Goal: Task Accomplishment & Management: Manage account settings

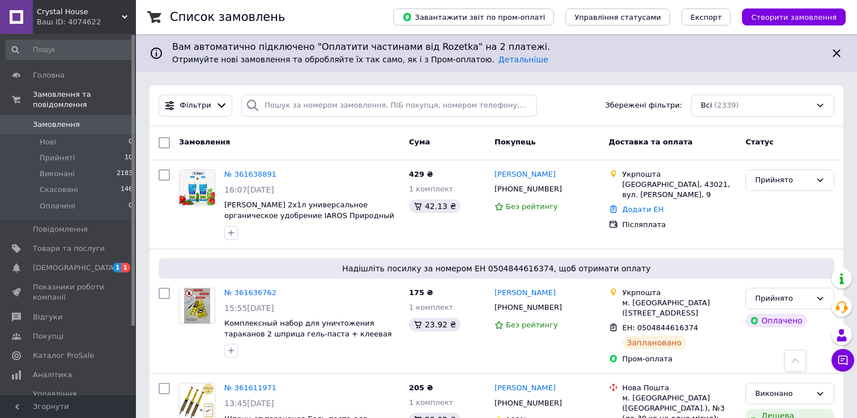
scroll to position [510, 0]
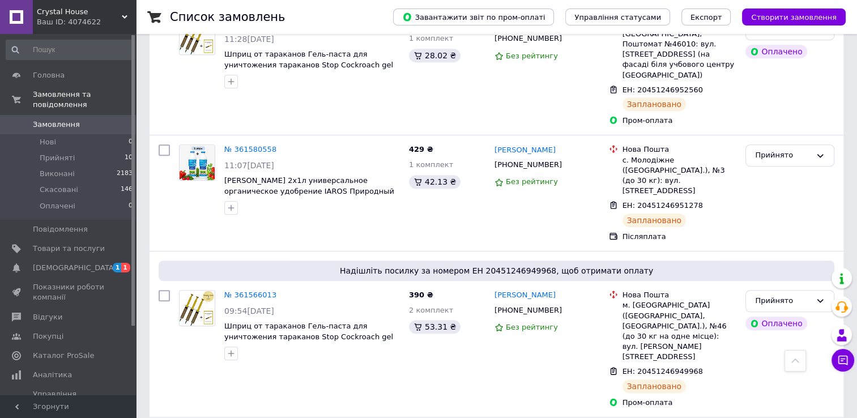
click at [97, 115] on link "Замовлення 0" at bounding box center [69, 124] width 139 height 19
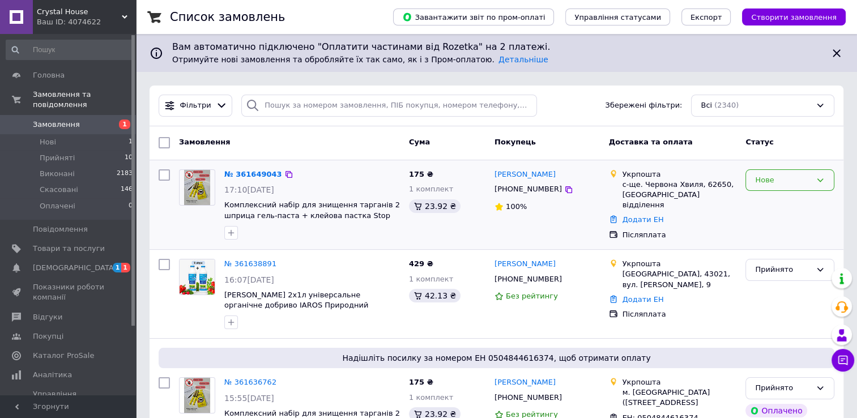
click at [783, 183] on div "Нове" at bounding box center [783, 180] width 56 height 12
click at [777, 202] on li "Прийнято" at bounding box center [790, 203] width 88 height 21
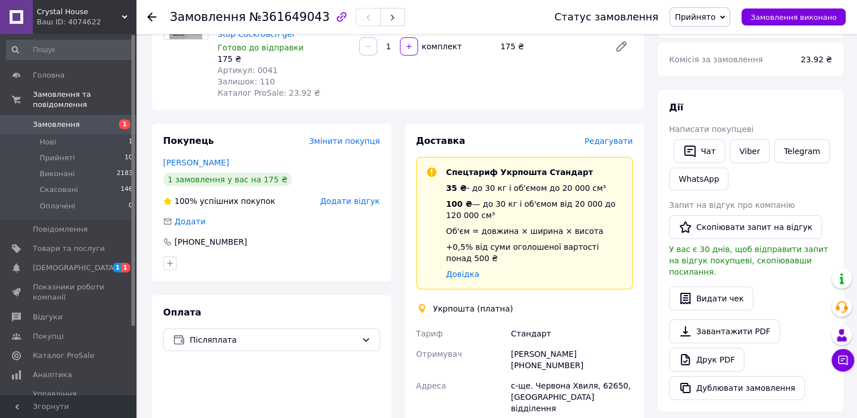
scroll to position [156, 0]
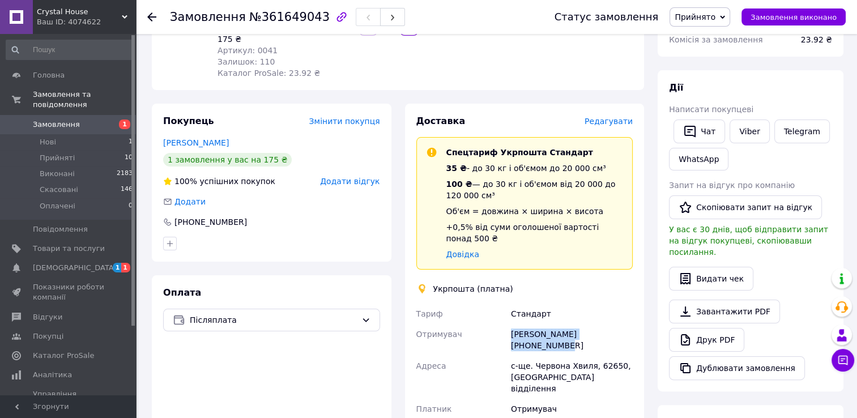
drag, startPoint x: 507, startPoint y: 320, endPoint x: 641, endPoint y: 319, distance: 134.8
click at [641, 319] on div "Доставка Редагувати Спецтариф Укрпошта Стандарт 35 ₴ - до 30 кг і об'ємом до 20…" at bounding box center [524, 358] width 239 height 508
drag, startPoint x: 641, startPoint y: 319, endPoint x: 621, endPoint y: 323, distance: 21.4
copy div "Отримувач Оля Корнейко +380962751214"
drag, startPoint x: 594, startPoint y: 343, endPoint x: 611, endPoint y: 343, distance: 17.0
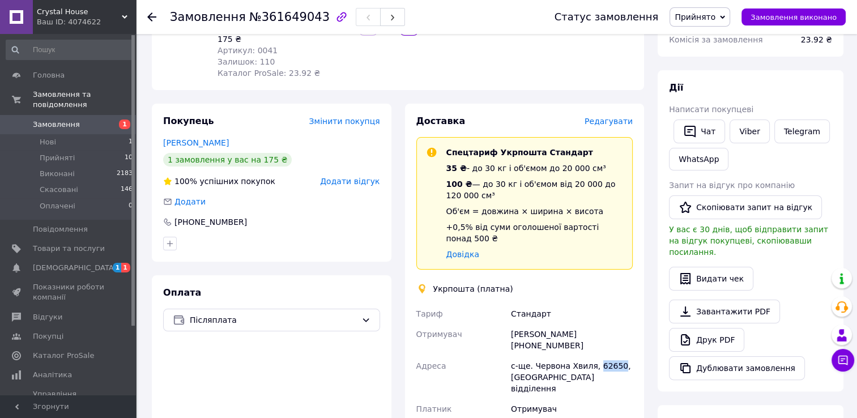
click at [611, 356] on div "с-ще. Червона Хвиля, 62650, Пересувне відділення" at bounding box center [571, 377] width 126 height 43
drag, startPoint x: 611, startPoint y: 343, endPoint x: 605, endPoint y: 344, distance: 6.8
copy div "62650"
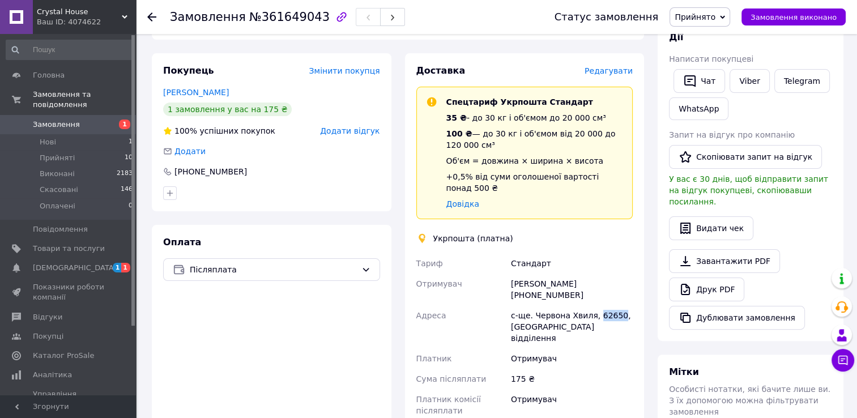
scroll to position [43, 0]
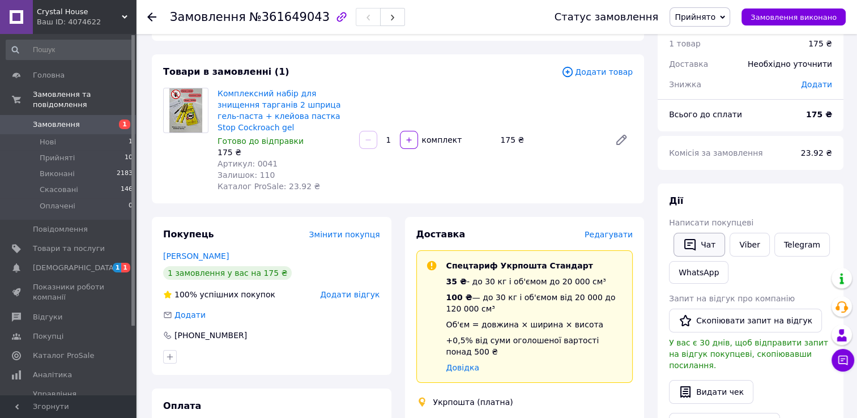
click at [687, 238] on button "Чат" at bounding box center [699, 245] width 52 height 24
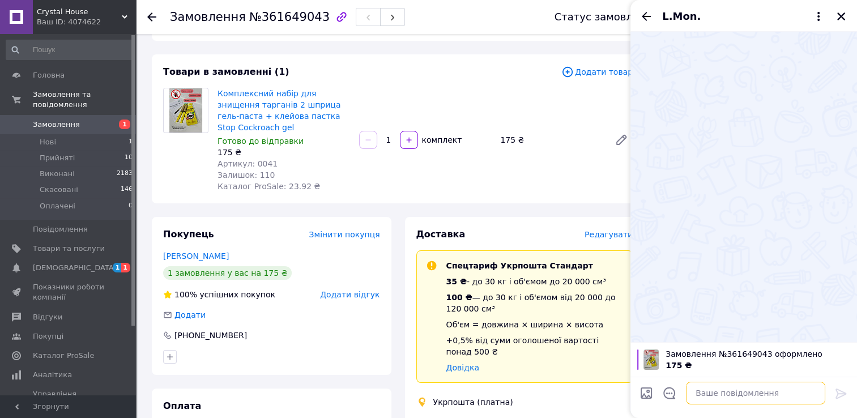
click at [726, 401] on textarea at bounding box center [755, 393] width 139 height 23
paste textarea "0505368996453"
type textarea "ттн 0505368996453"
click at [845, 393] on icon at bounding box center [840, 393] width 11 height 10
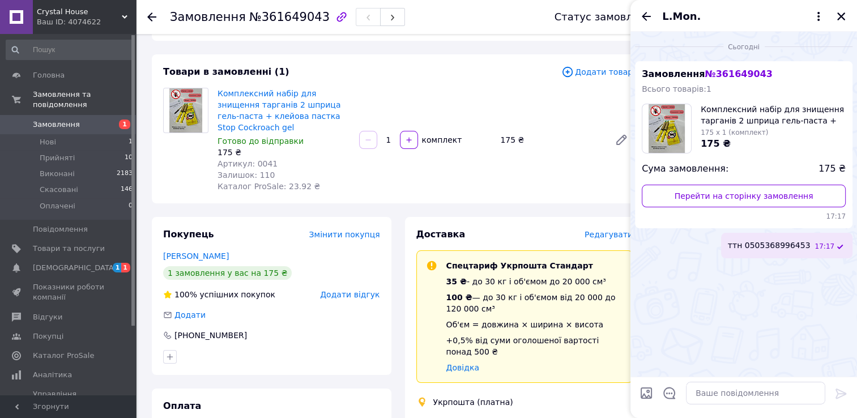
drag, startPoint x: 848, startPoint y: 15, endPoint x: 840, endPoint y: 15, distance: 7.4
click at [847, 15] on div "L.Mon." at bounding box center [743, 16] width 226 height 32
click at [840, 15] on icon "Закрити" at bounding box center [841, 16] width 10 height 10
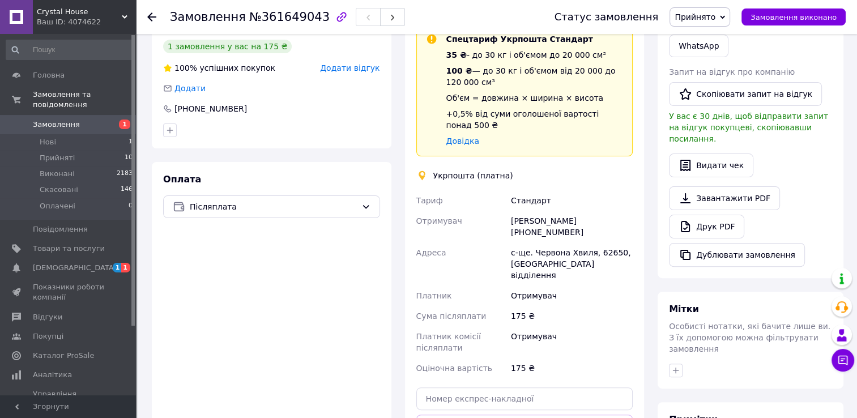
click at [734, 361] on div at bounding box center [750, 370] width 168 height 18
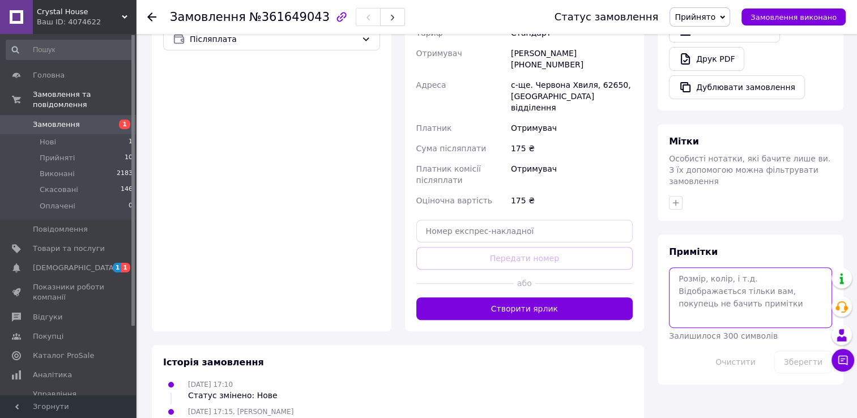
click at [747, 285] on textarea at bounding box center [750, 297] width 163 height 60
paste textarea "0505368996453"
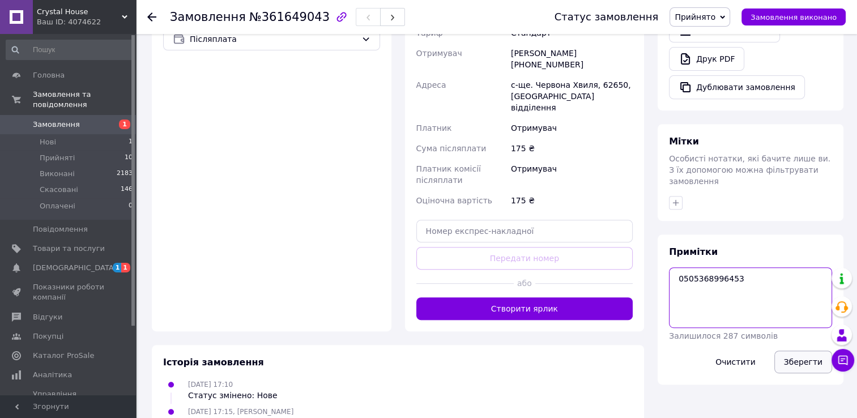
type textarea "0505368996453"
click at [812, 350] on button "Зберегти" at bounding box center [803, 361] width 58 height 23
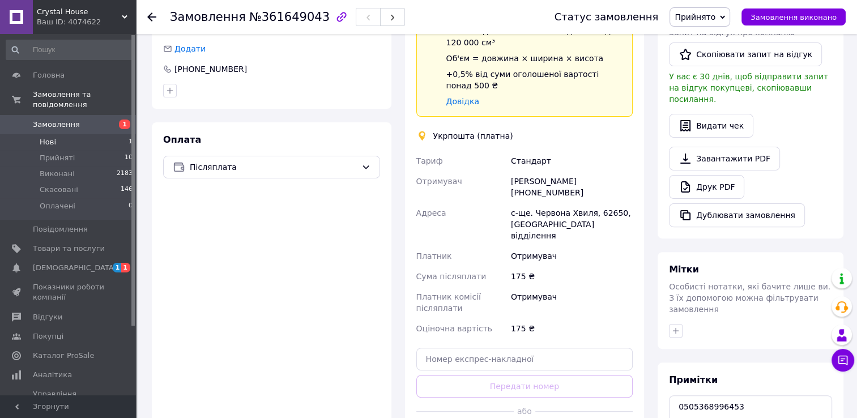
scroll to position [154, 0]
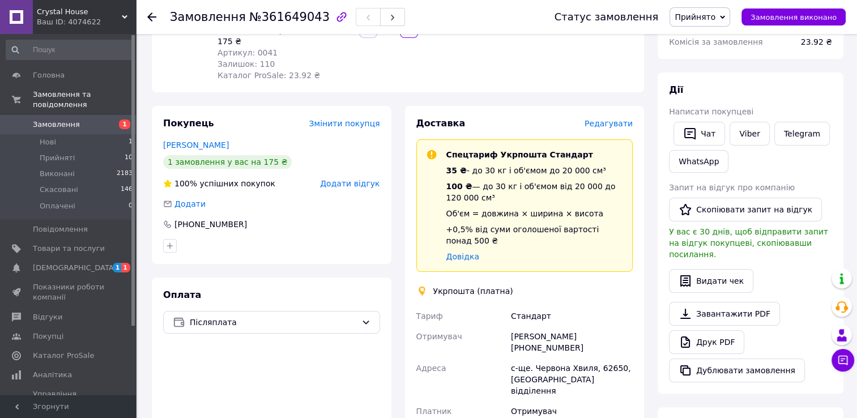
click at [50, 119] on span "Замовлення" at bounding box center [56, 124] width 47 height 10
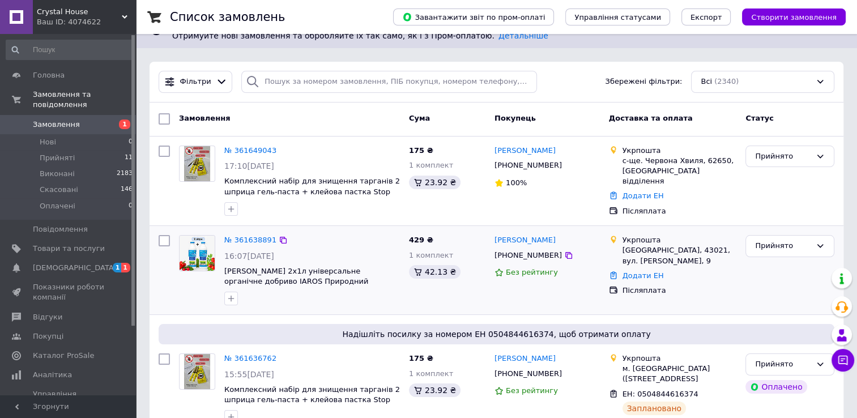
scroll to position [113, 0]
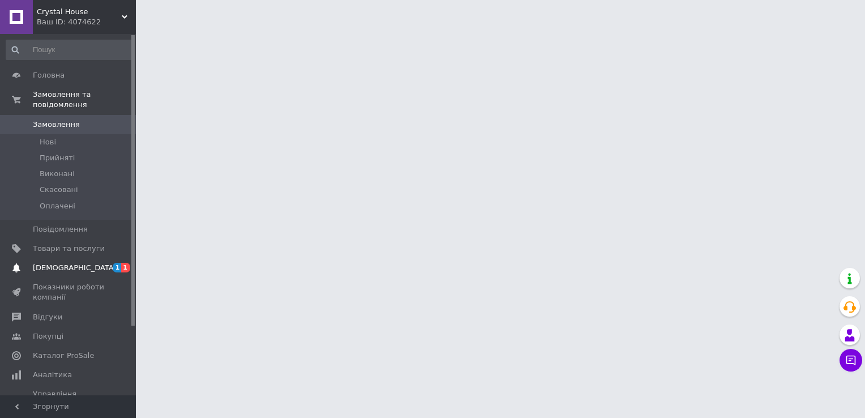
click at [119, 263] on span "1" at bounding box center [117, 268] width 9 height 10
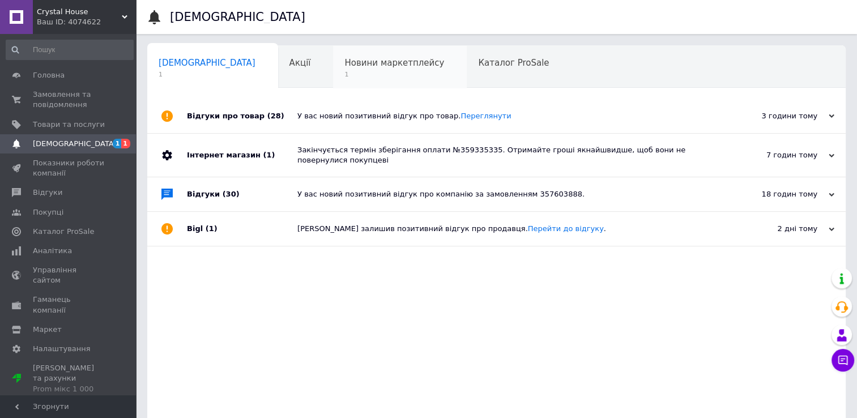
click at [344, 75] on span "1" at bounding box center [394, 74] width 100 height 8
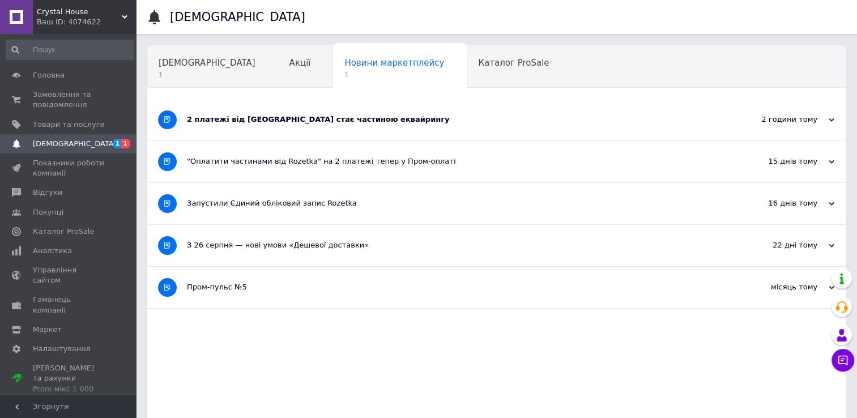
click at [212, 128] on div "2 платежі від [GEOGRAPHIC_DATA] стає частиною еквайрингу" at bounding box center [454, 119] width 534 height 41
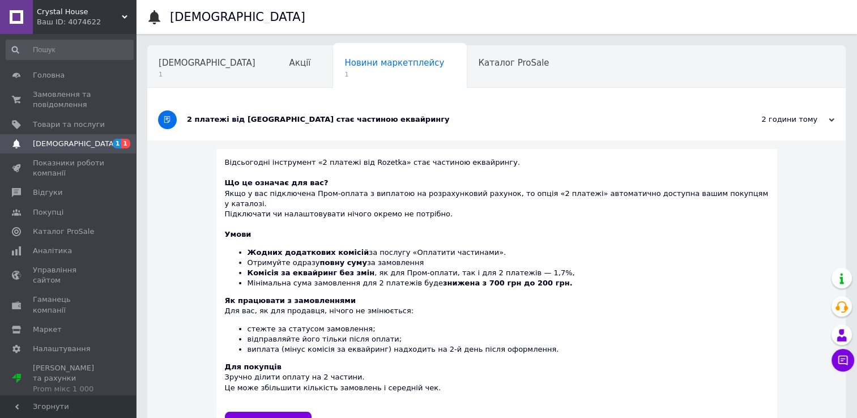
click at [212, 128] on div "2 платежі від [GEOGRAPHIC_DATA] стає частиною еквайрингу" at bounding box center [454, 119] width 534 height 41
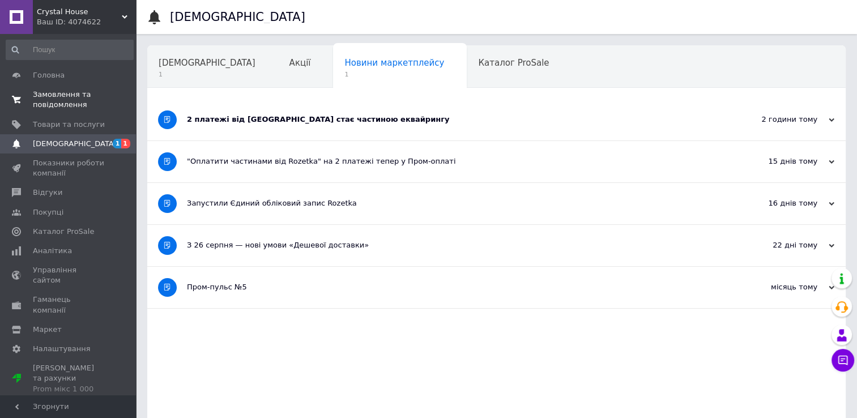
click at [92, 88] on link "Замовлення та повідомлення 0 0" at bounding box center [69, 99] width 139 height 29
